Goal: Navigation & Orientation: Find specific page/section

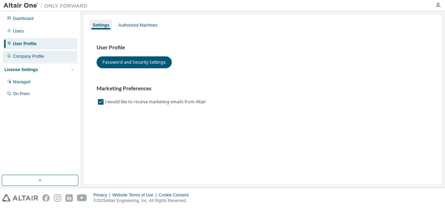
click at [58, 59] on div "Company Profile" at bounding box center [40, 56] width 75 height 11
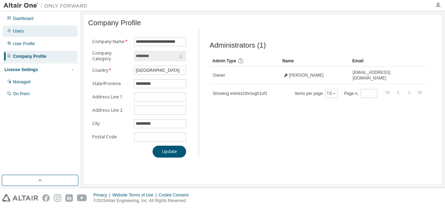
click at [13, 26] on div "Users" at bounding box center [40, 31] width 75 height 11
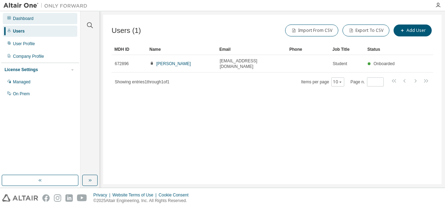
click at [18, 23] on div "Dashboard" at bounding box center [40, 18] width 75 height 11
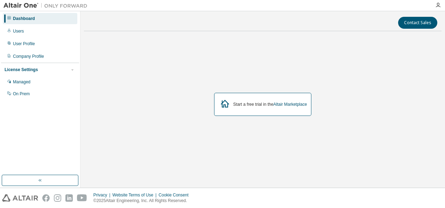
click at [228, 104] on icon at bounding box center [225, 103] width 13 height 13
click at [279, 105] on link "Altair Marketplace" at bounding box center [290, 104] width 34 height 5
